Goal: Task Accomplishment & Management: Manage account settings

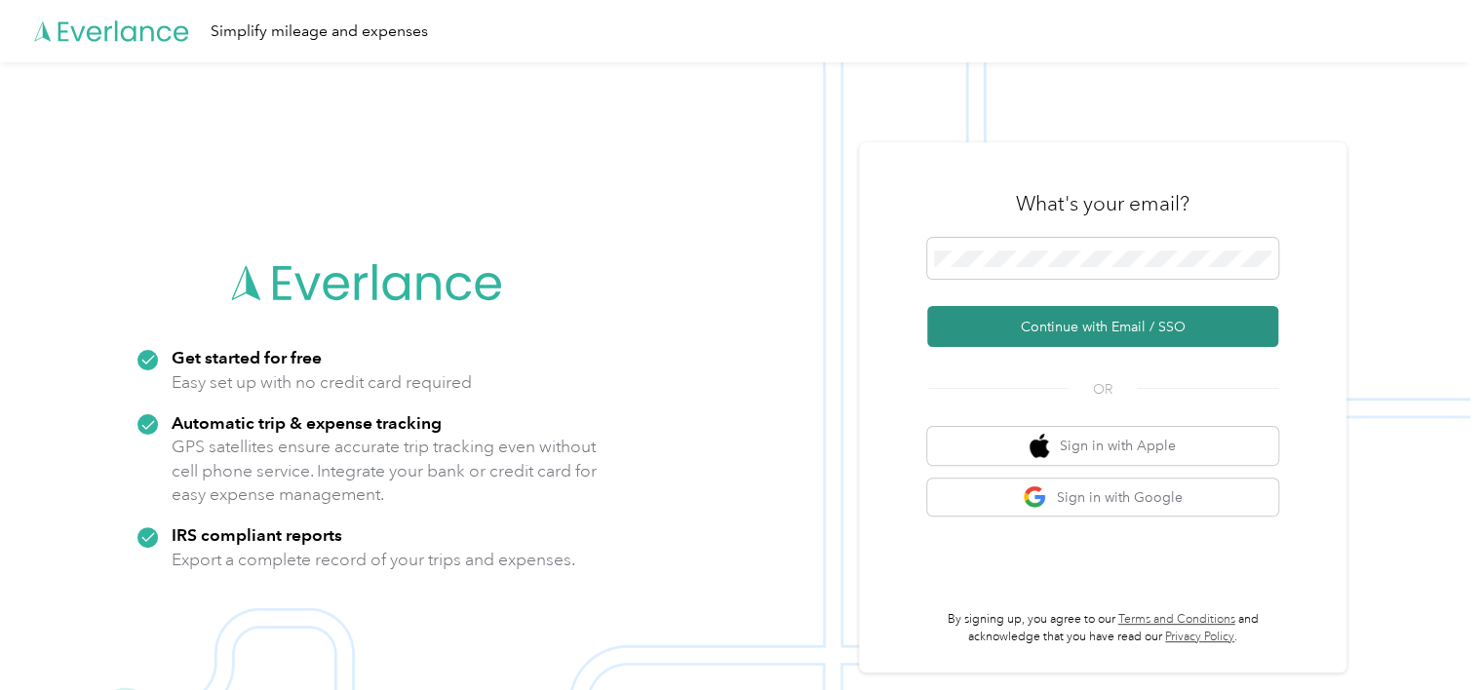
click at [1053, 329] on button "Continue with Email / SSO" at bounding box center [1102, 326] width 351 height 41
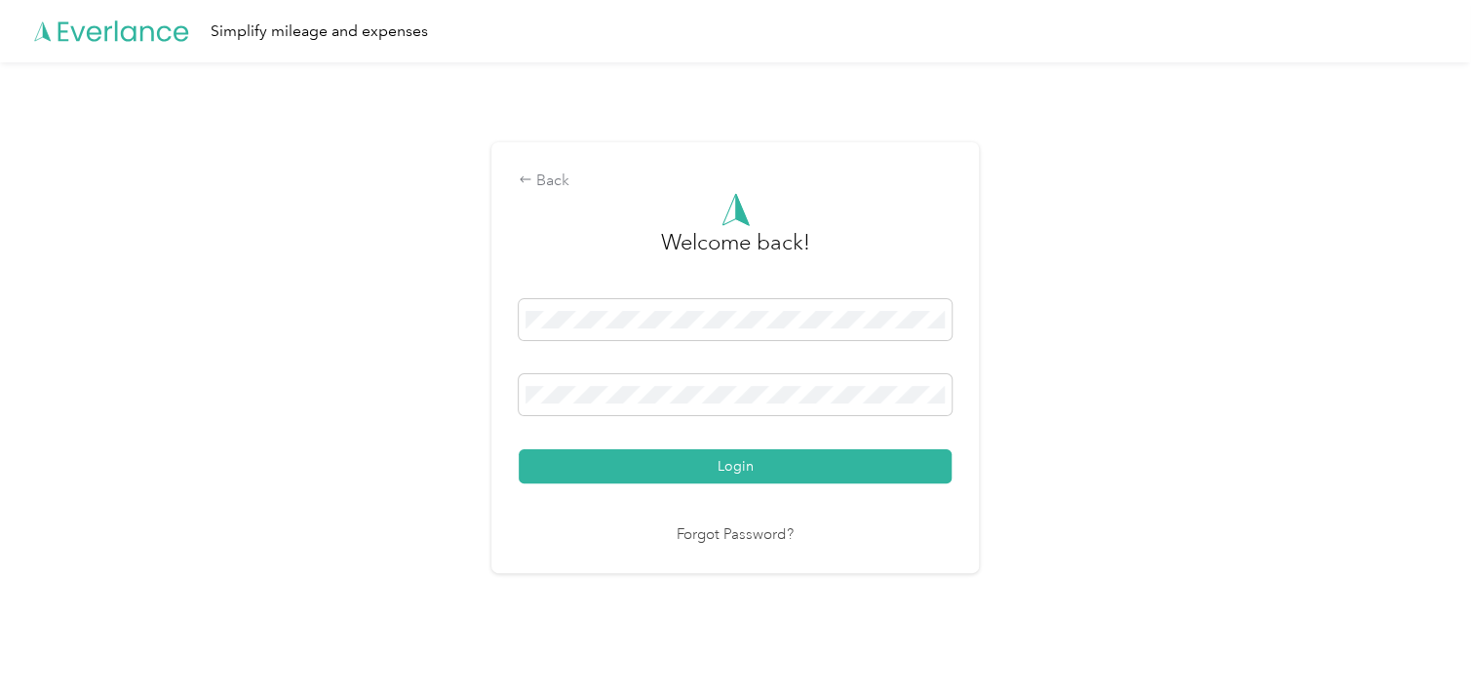
click at [519, 449] on button "Login" at bounding box center [735, 466] width 433 height 34
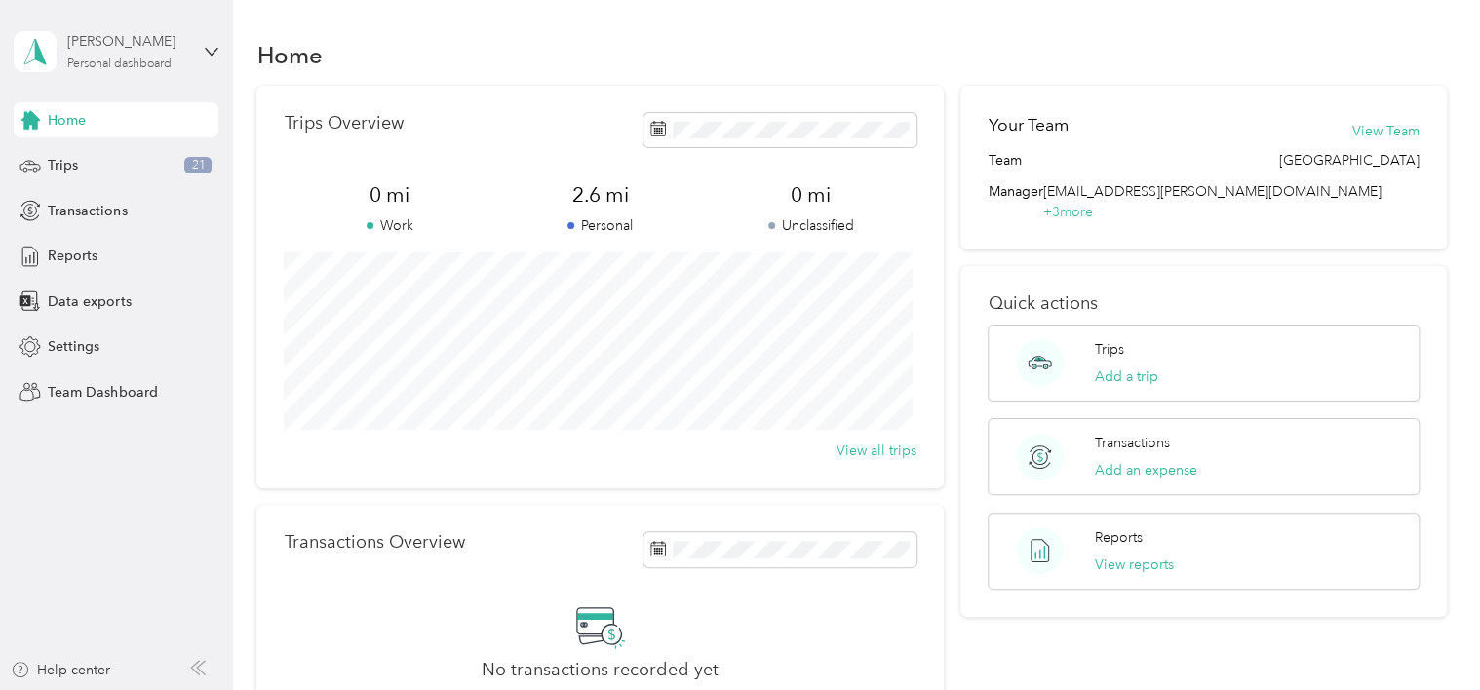
click at [108, 58] on div "Personal dashboard" at bounding box center [119, 64] width 104 height 12
click at [97, 156] on div "Team dashboard" at bounding box center [83, 160] width 104 height 20
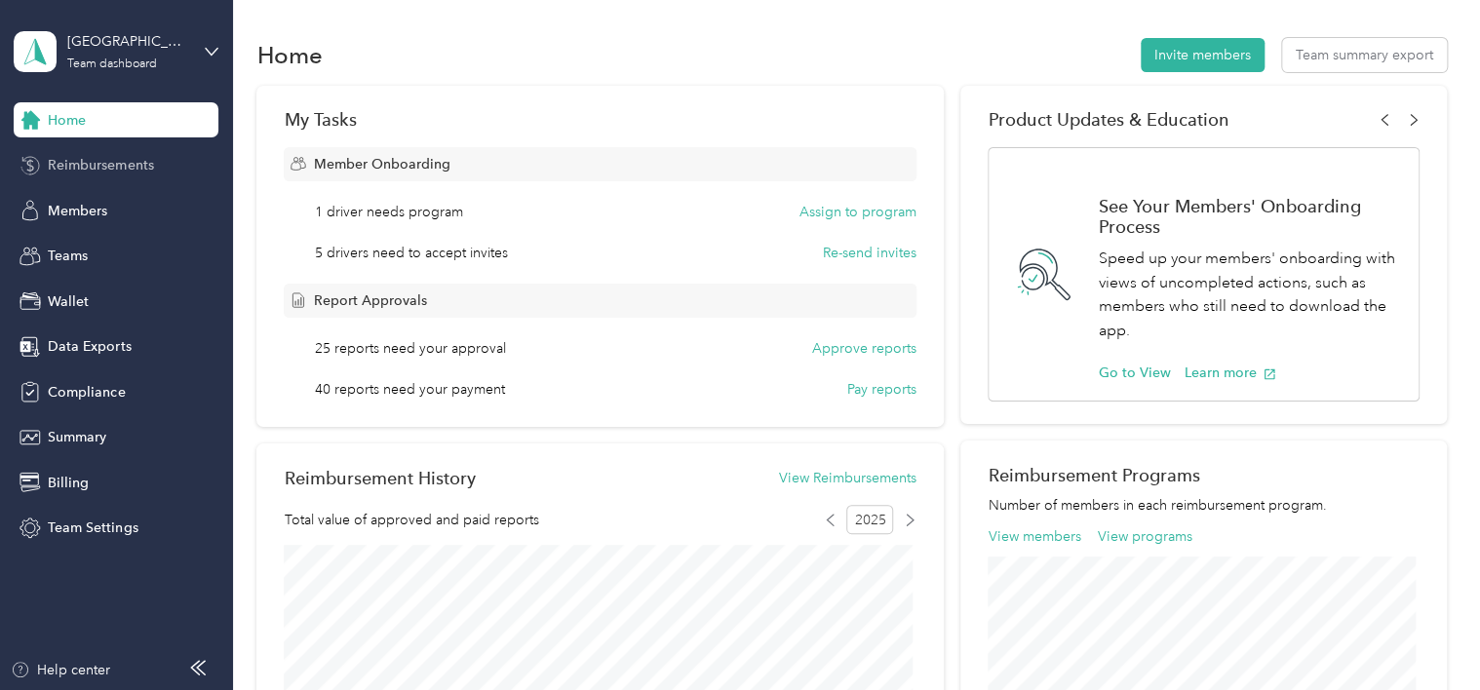
click at [84, 174] on span "Reimbursements" at bounding box center [100, 165] width 105 height 20
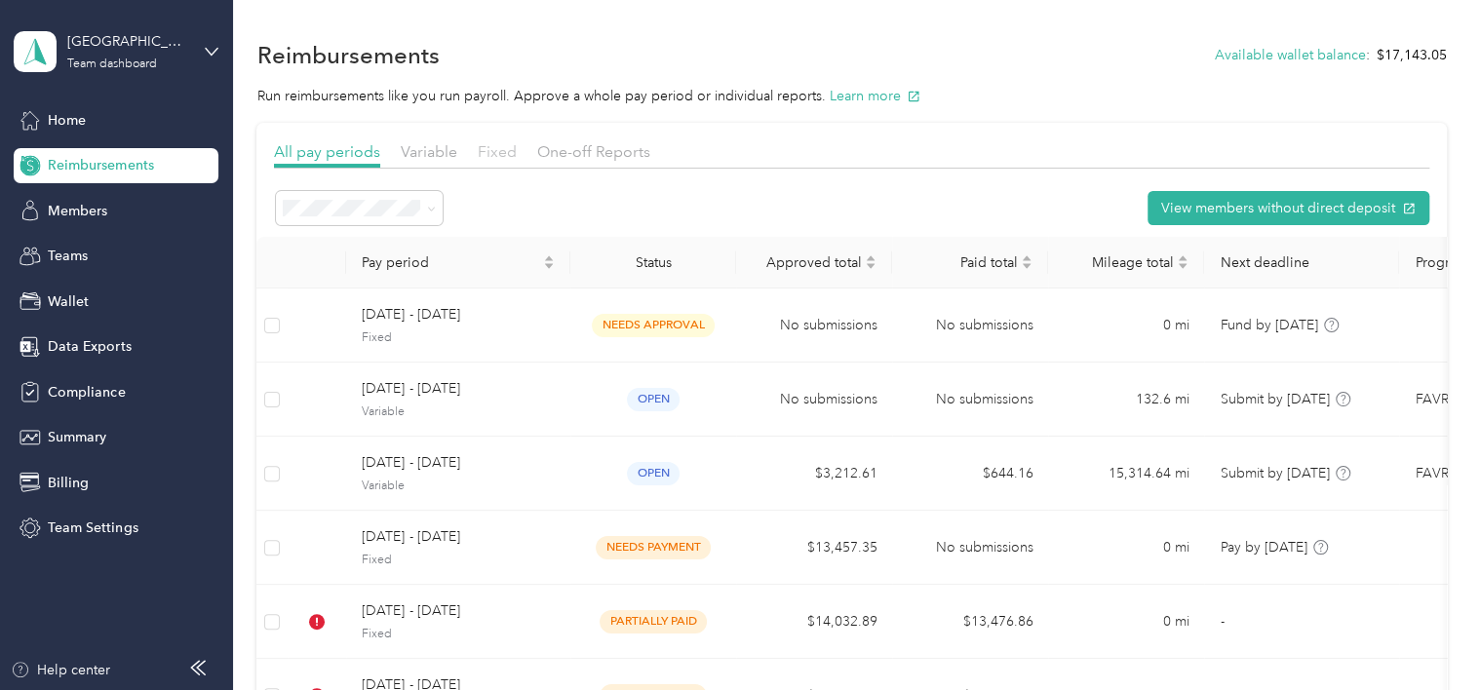
click at [504, 151] on span "Fixed" at bounding box center [497, 151] width 39 height 19
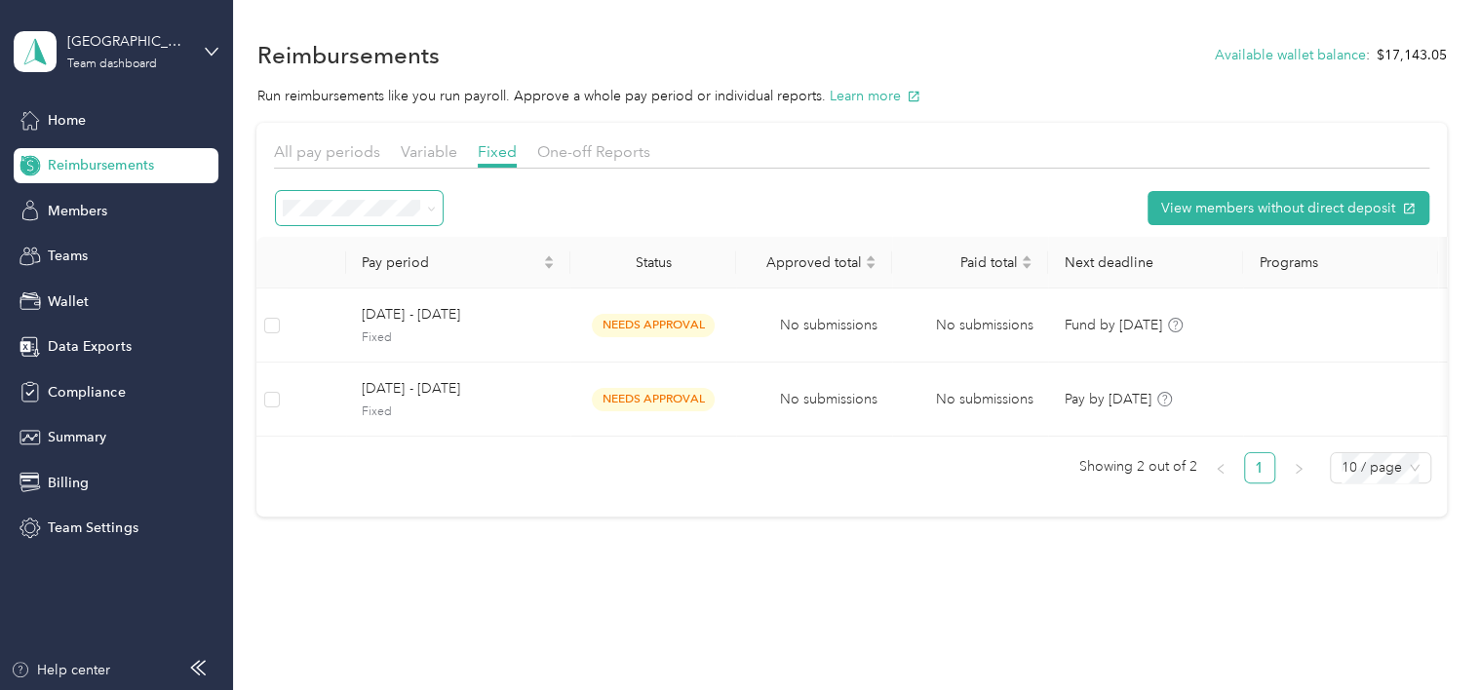
click at [435, 208] on icon at bounding box center [431, 209] width 9 height 9
click at [349, 276] on span "Needs payment" at bounding box center [338, 277] width 98 height 17
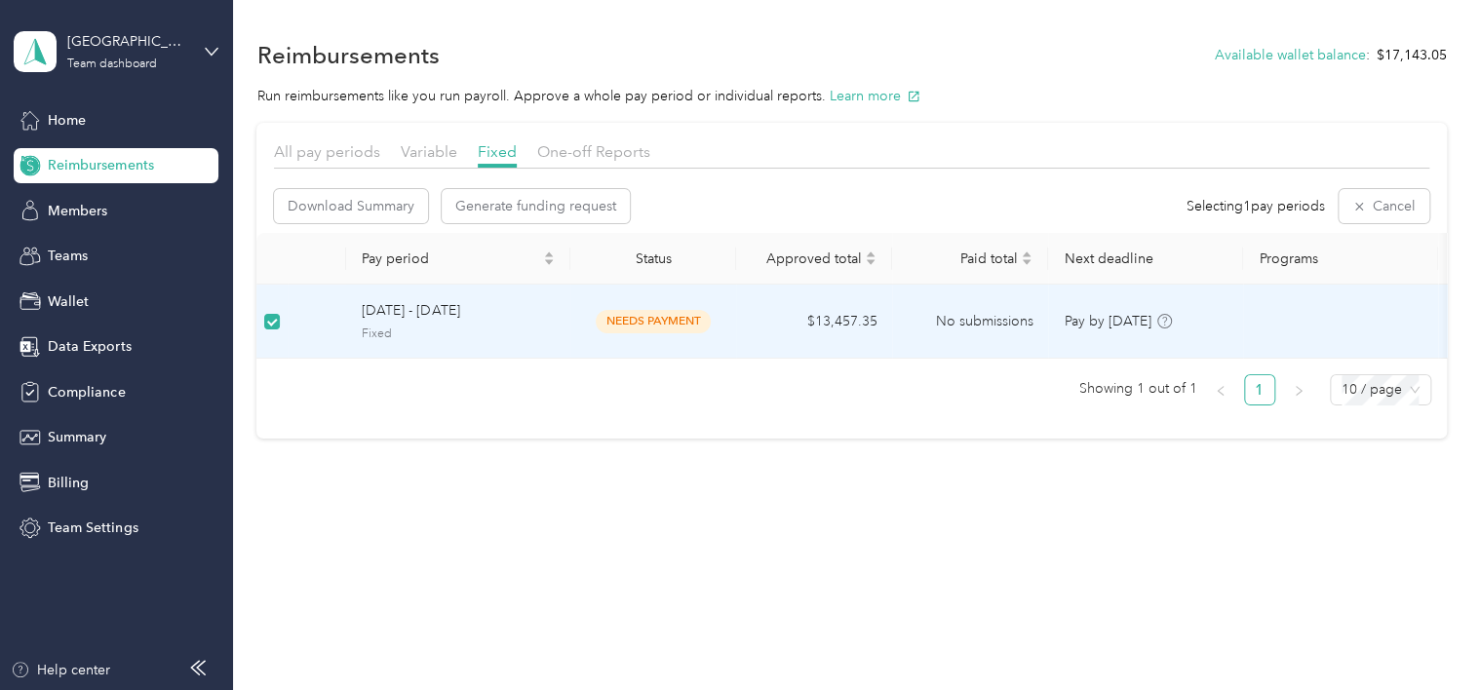
click at [406, 305] on span "[DATE] - [DATE]" at bounding box center [458, 310] width 193 height 21
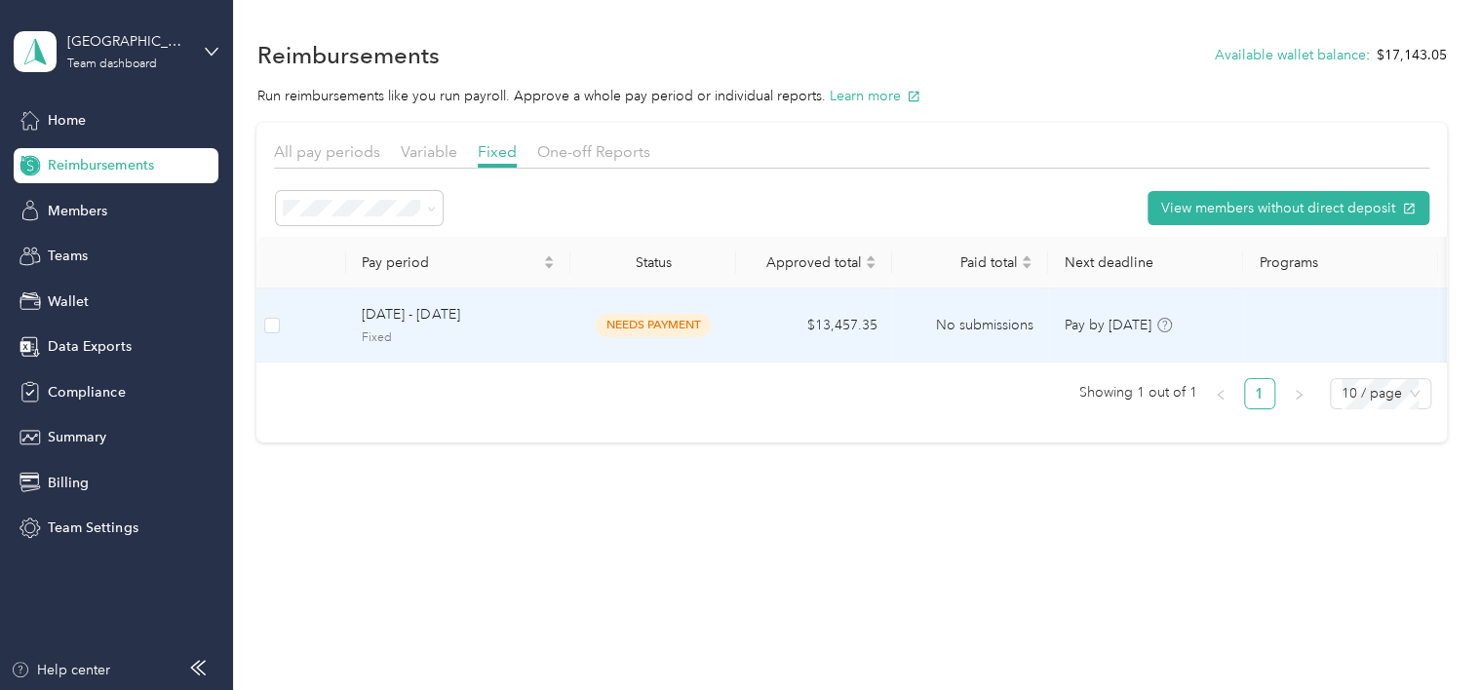
click at [437, 319] on span "[DATE] - [DATE]" at bounding box center [458, 314] width 193 height 21
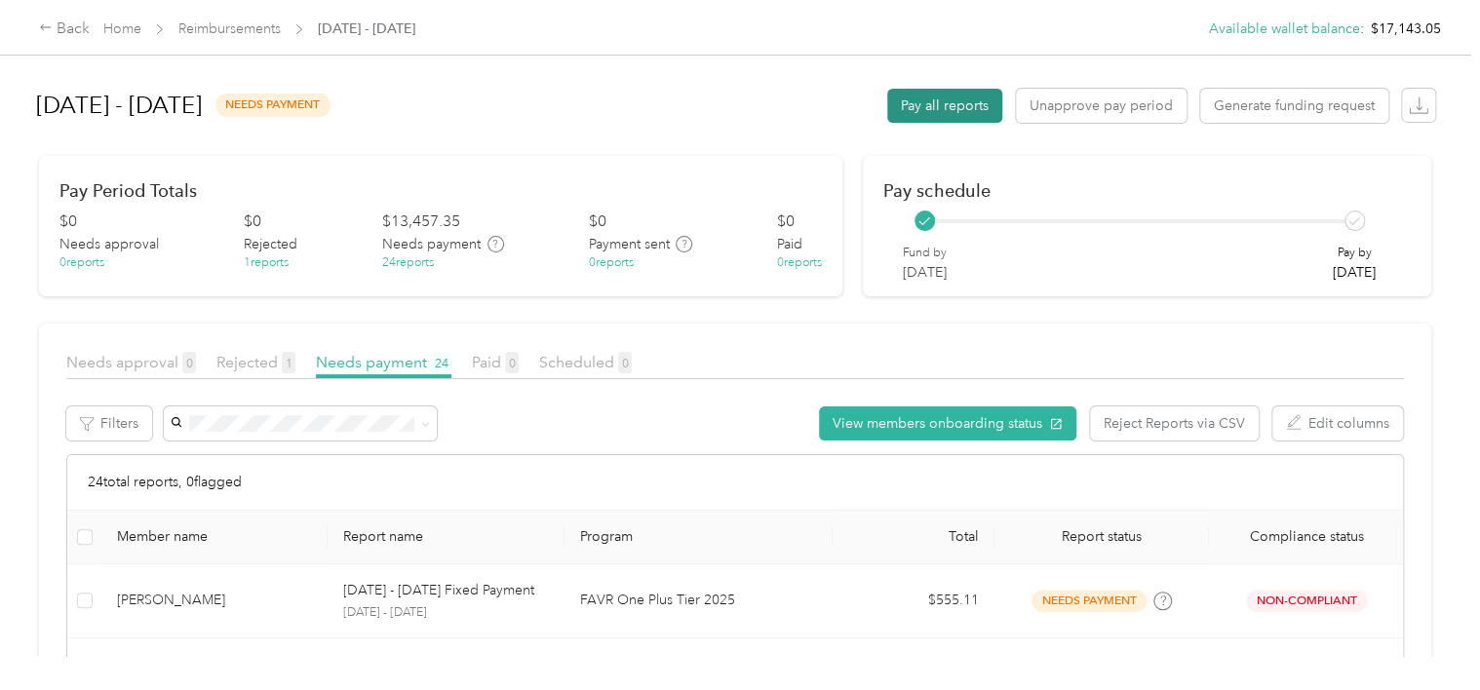
click at [955, 102] on button "Pay all reports" at bounding box center [944, 106] width 115 height 34
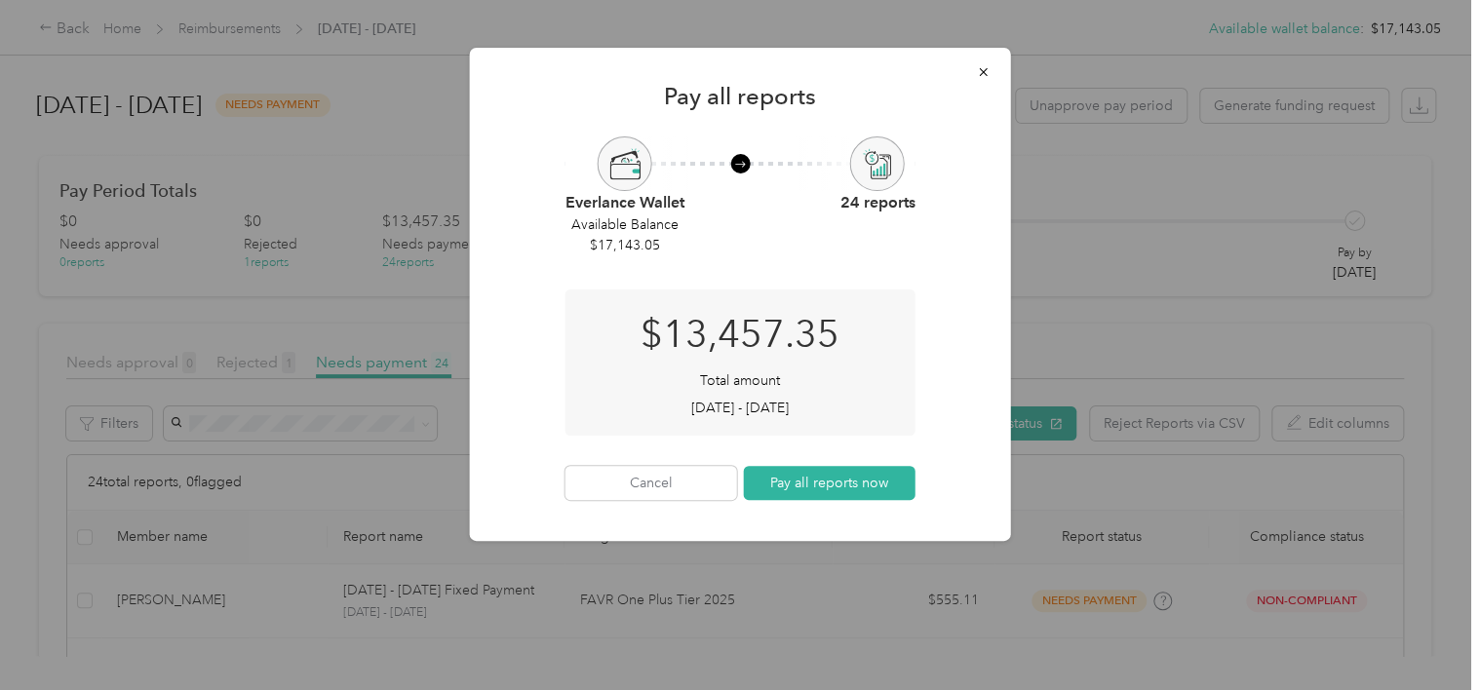
click at [822, 480] on button "Pay all reports now" at bounding box center [830, 483] width 172 height 34
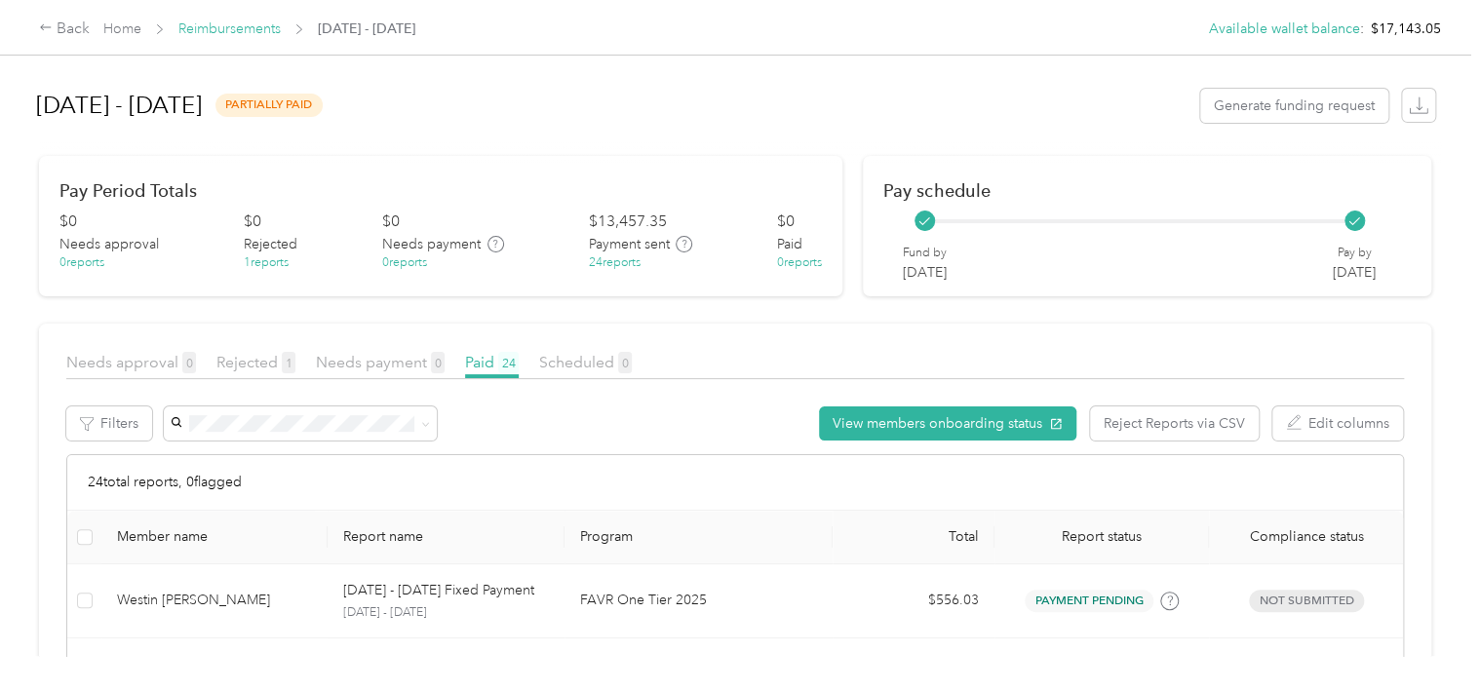
click at [218, 25] on link "Reimbursements" at bounding box center [229, 28] width 102 height 17
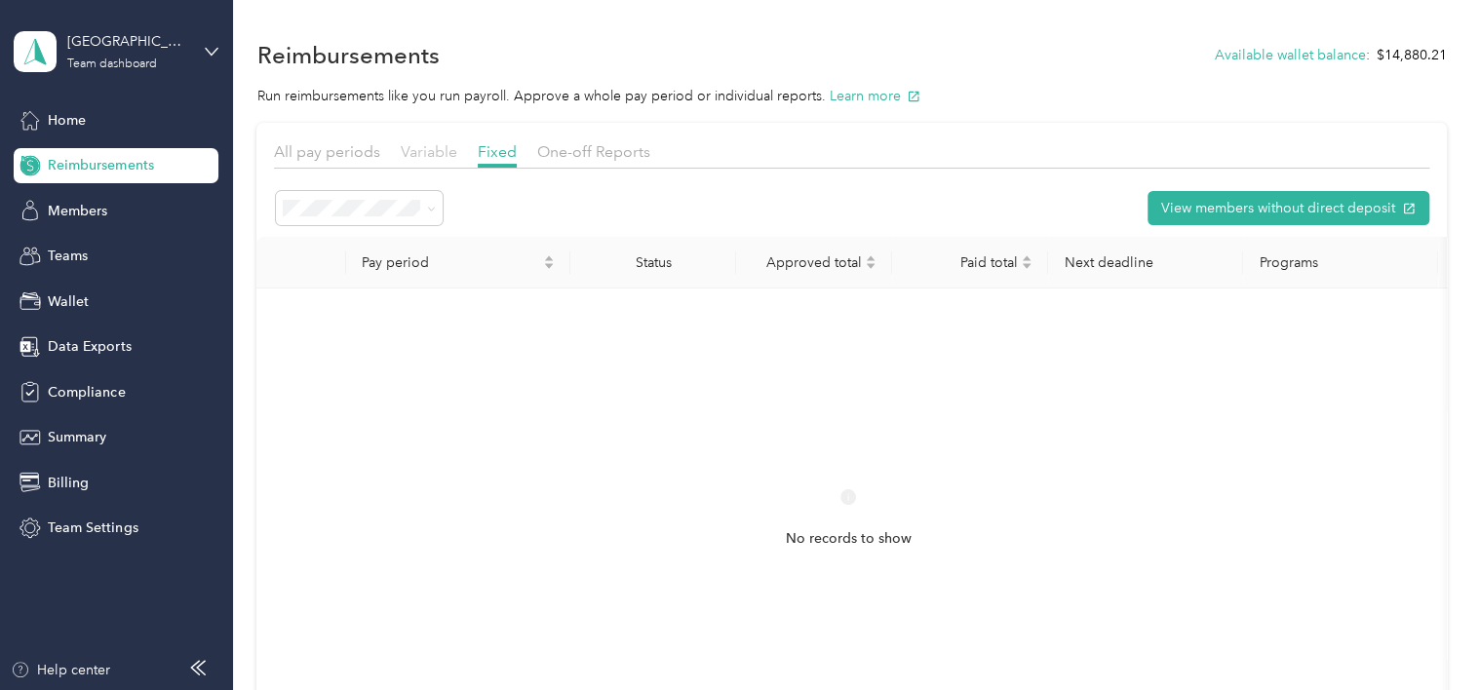
click at [417, 147] on span "Variable" at bounding box center [429, 151] width 57 height 19
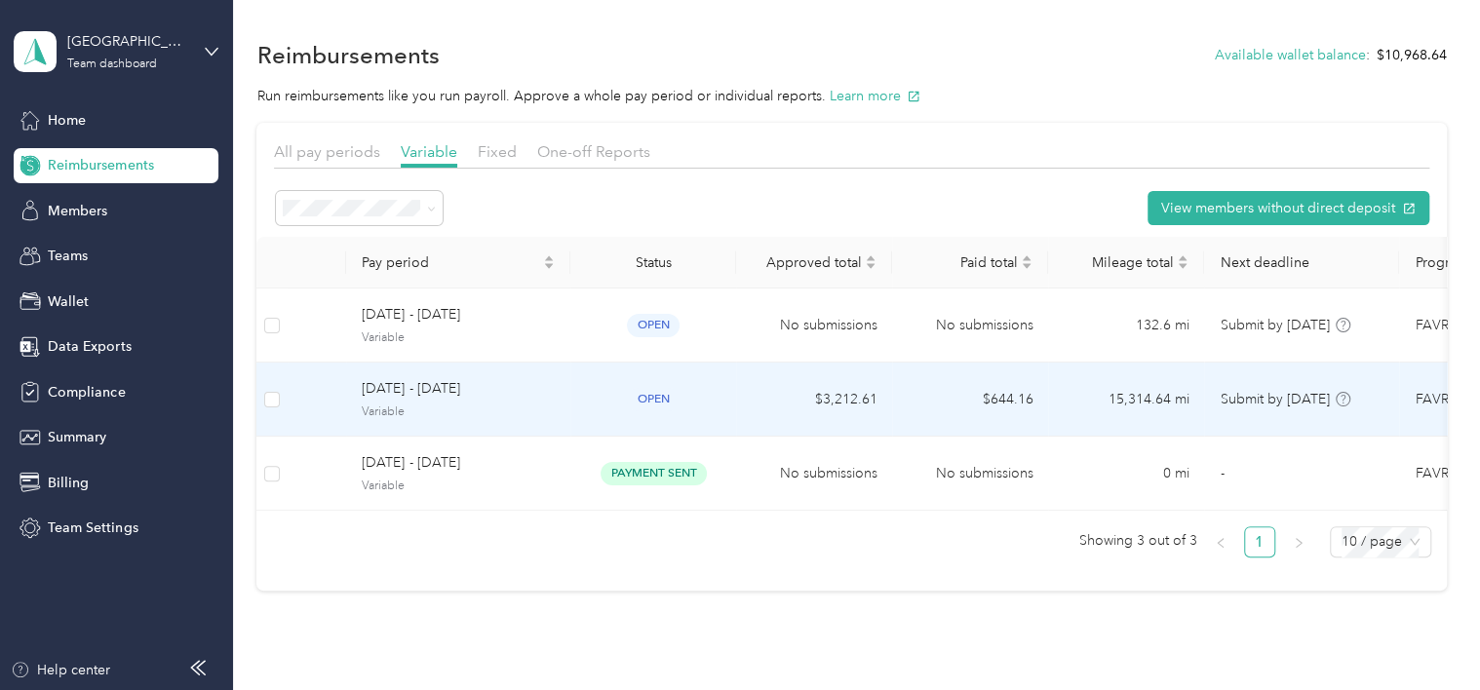
click at [395, 387] on span "[DATE] - [DATE]" at bounding box center [458, 388] width 193 height 21
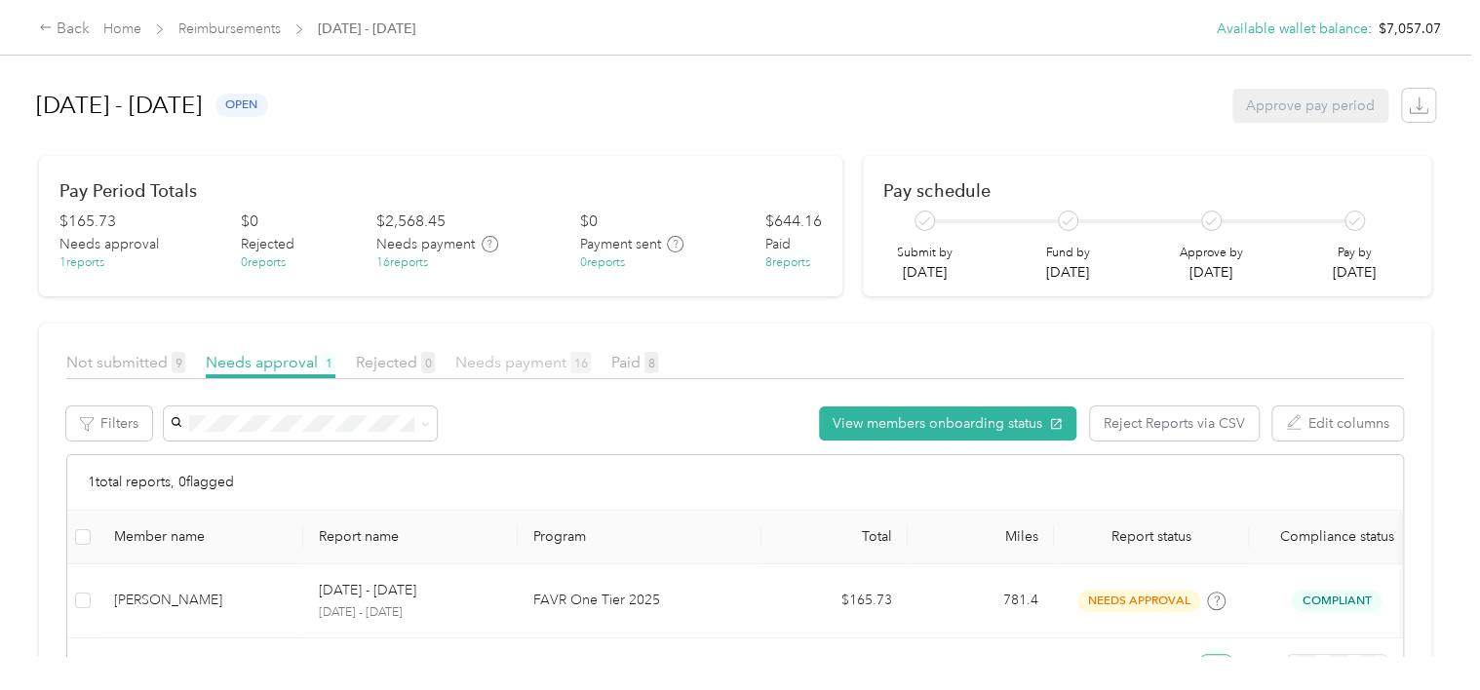
click at [548, 366] on span "Needs payment 16" at bounding box center [522, 362] width 135 height 19
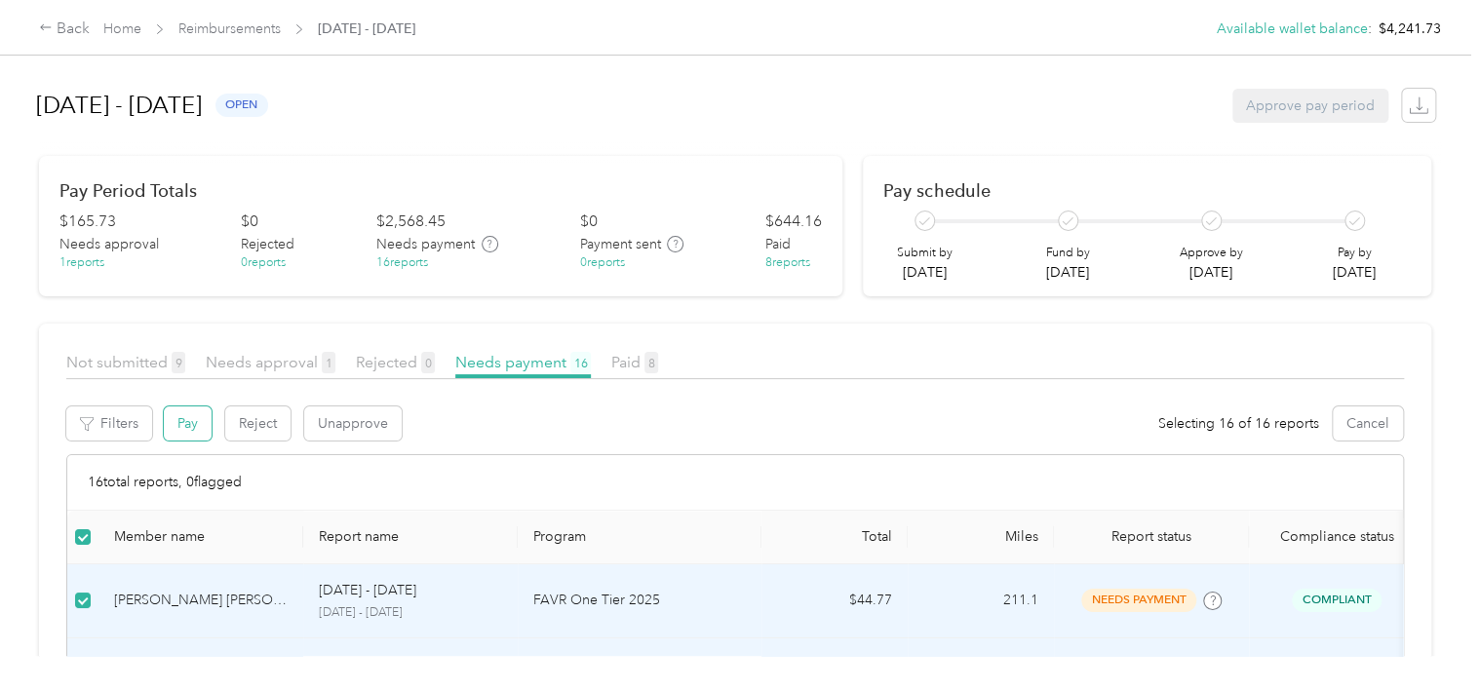
click at [190, 431] on button "Pay" at bounding box center [188, 423] width 48 height 34
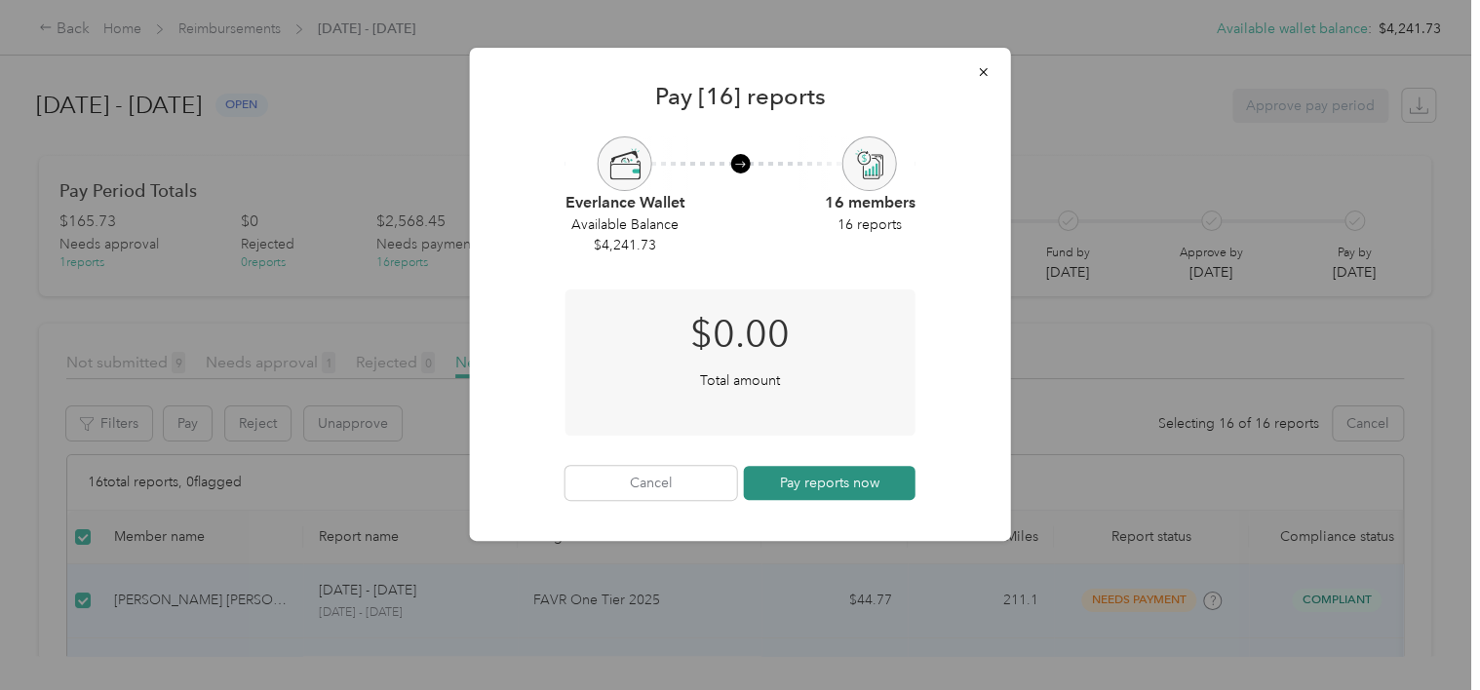
click at [793, 486] on button "Pay reports now" at bounding box center [830, 483] width 172 height 34
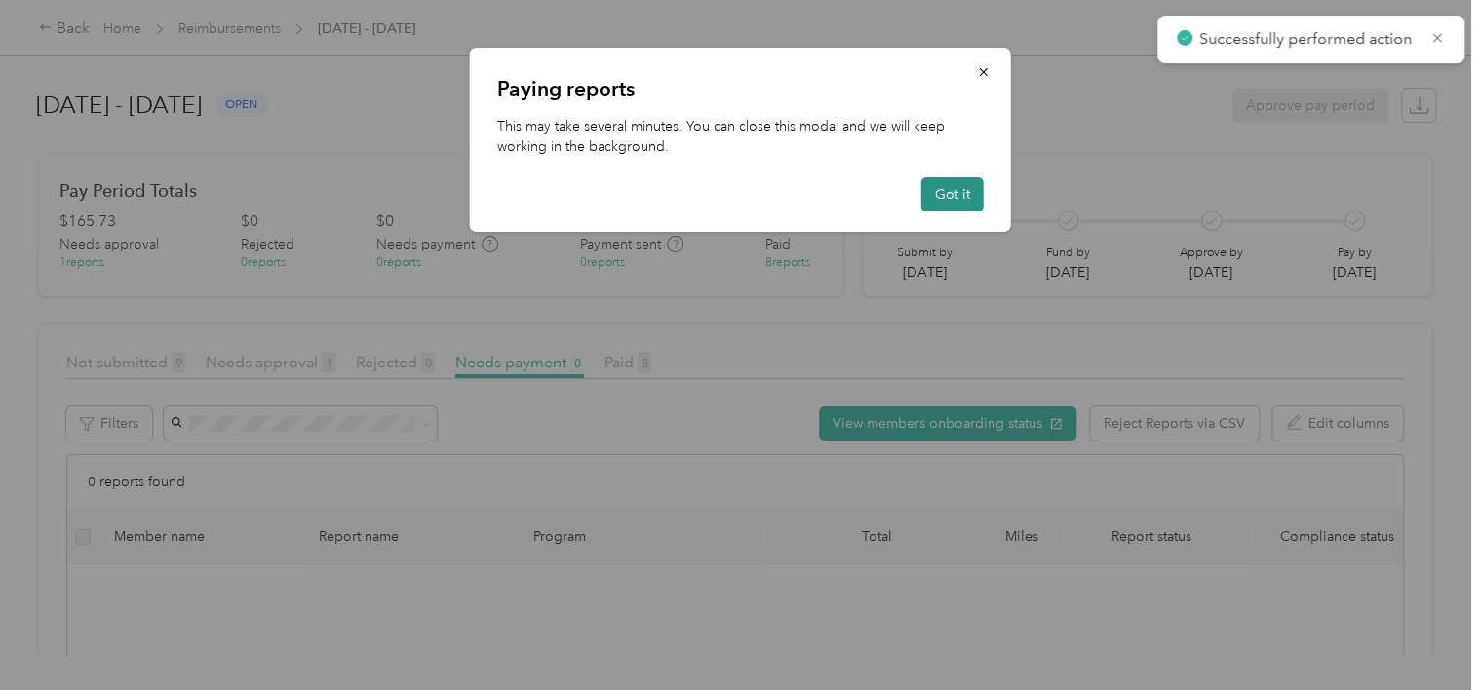
click at [970, 191] on button "Got it" at bounding box center [952, 194] width 62 height 34
